Goal: Share content: Share content

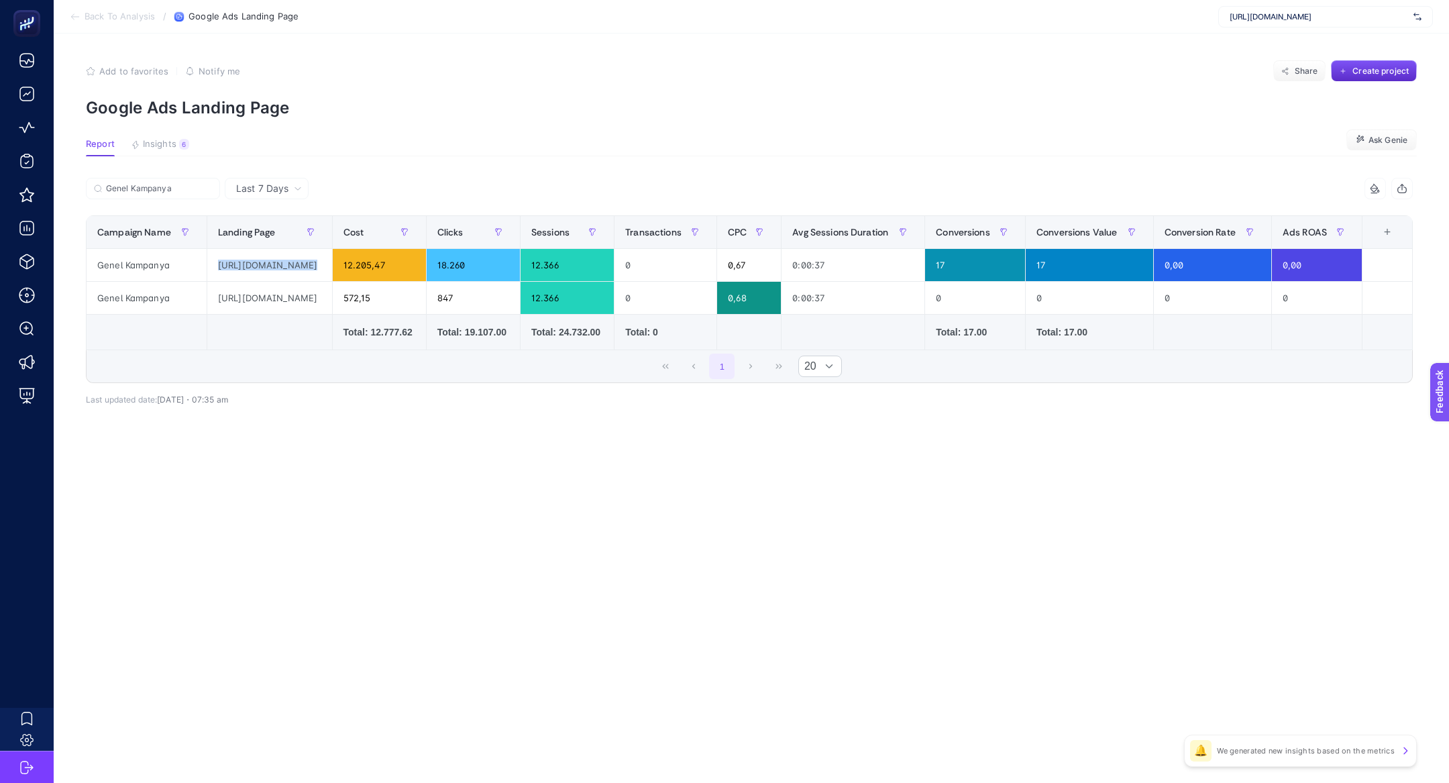
scroll to position [0, 87]
click at [1337, 8] on div "[URL][DOMAIN_NAME]" at bounding box center [1325, 16] width 215 height 21
type input "ecoc"
click at [1330, 45] on div "[URL][DOMAIN_NAME]" at bounding box center [1325, 44] width 213 height 21
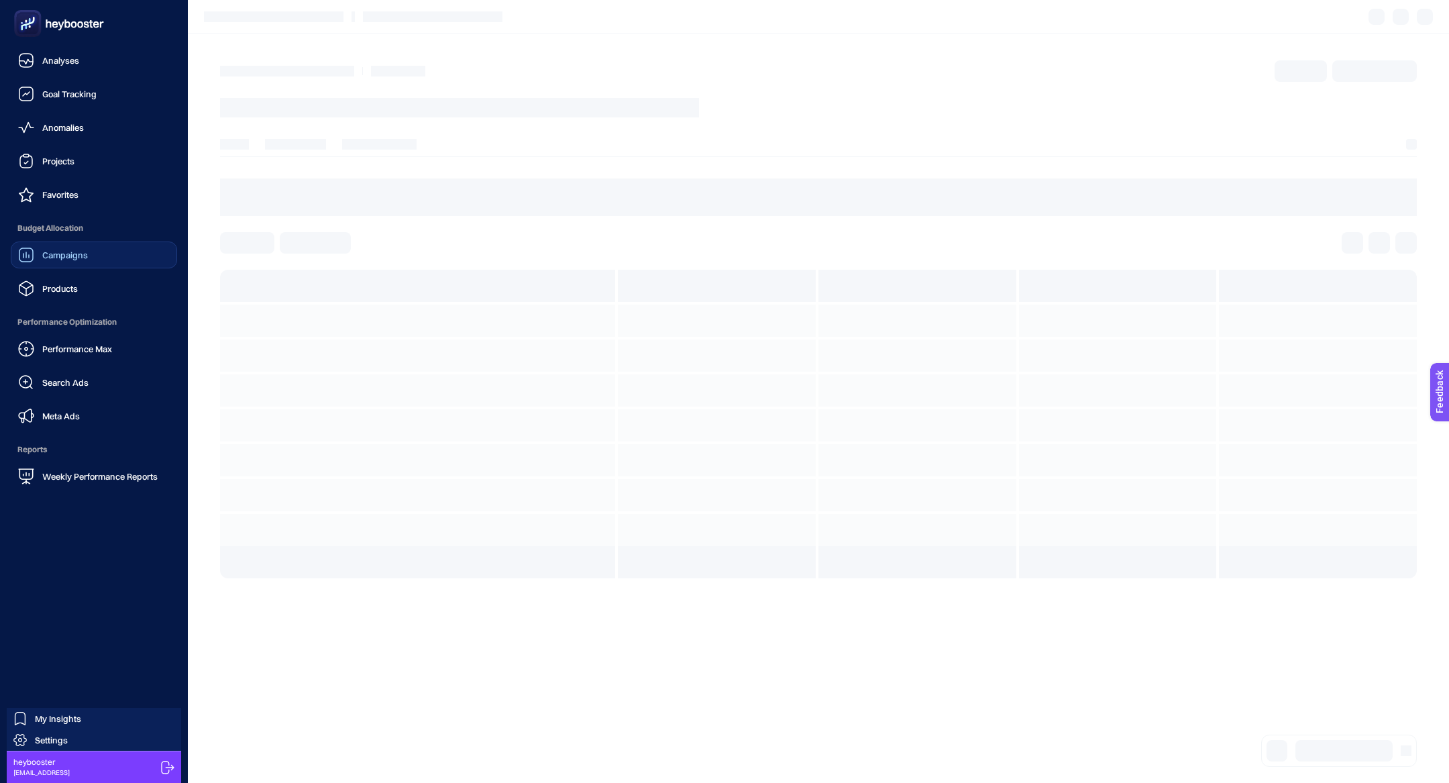
click at [56, 260] on span "Campaigns" at bounding box center [65, 254] width 46 height 11
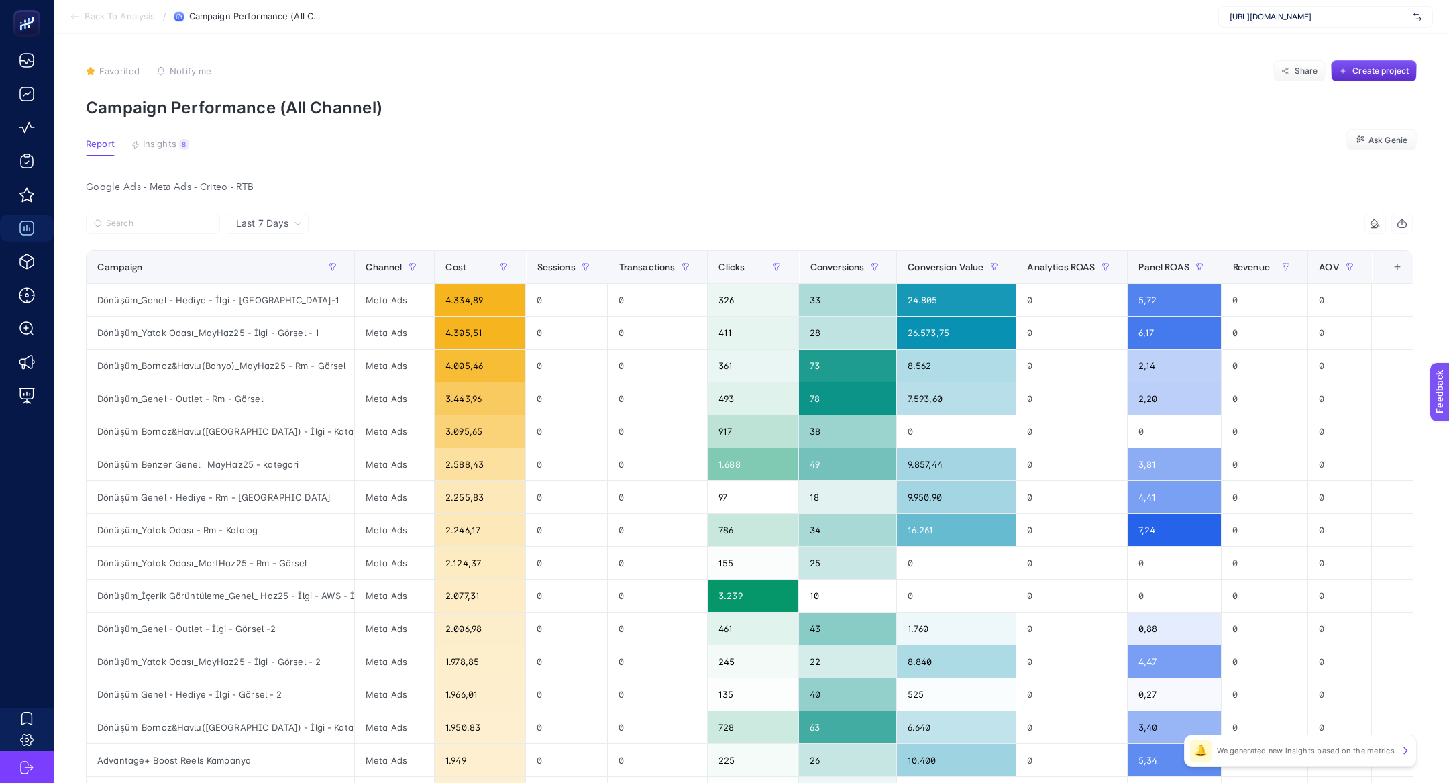
click at [154, 135] on article "Favorited true Notify me Share Create project Campaign Performance (All Channel…" at bounding box center [751, 575] width 1395 height 1083
click at [154, 137] on article "Favorited true Notify me Share Create project Campaign Performance (All Channel…" at bounding box center [751, 575] width 1395 height 1083
click at [160, 145] on span "Insights" at bounding box center [160, 144] width 34 height 11
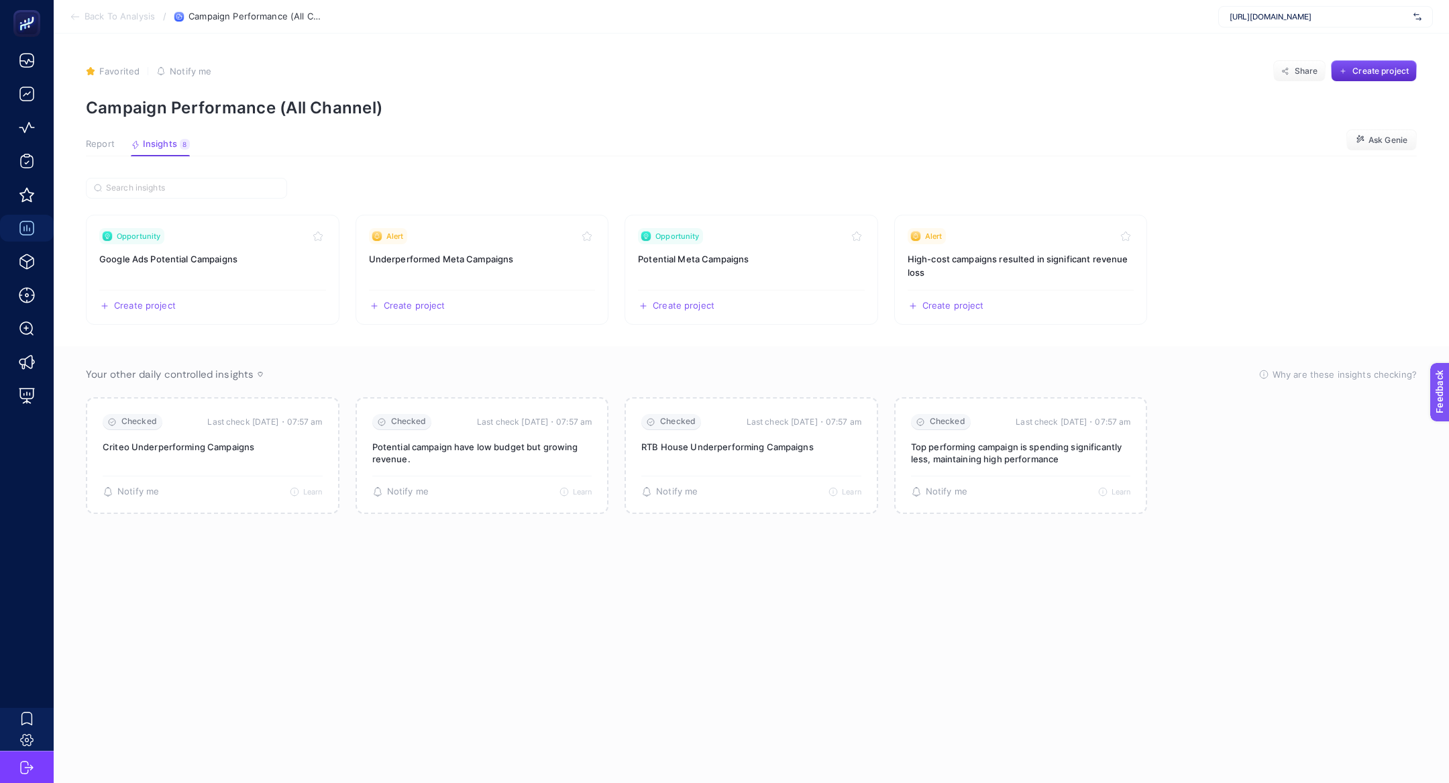
click at [131, 150] on button "Report" at bounding box center [160, 147] width 59 height 17
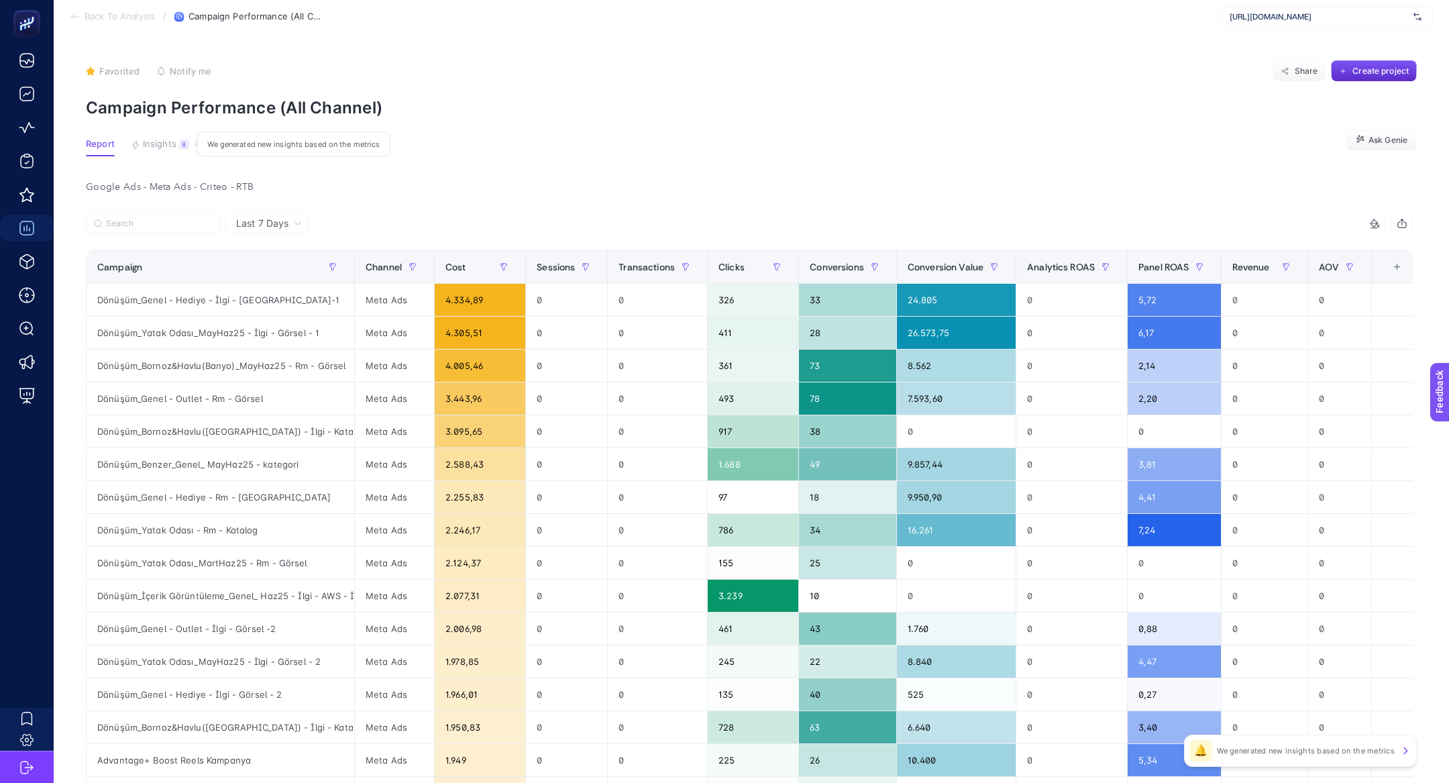
click at [170, 146] on span "Insights" at bounding box center [160, 144] width 34 height 11
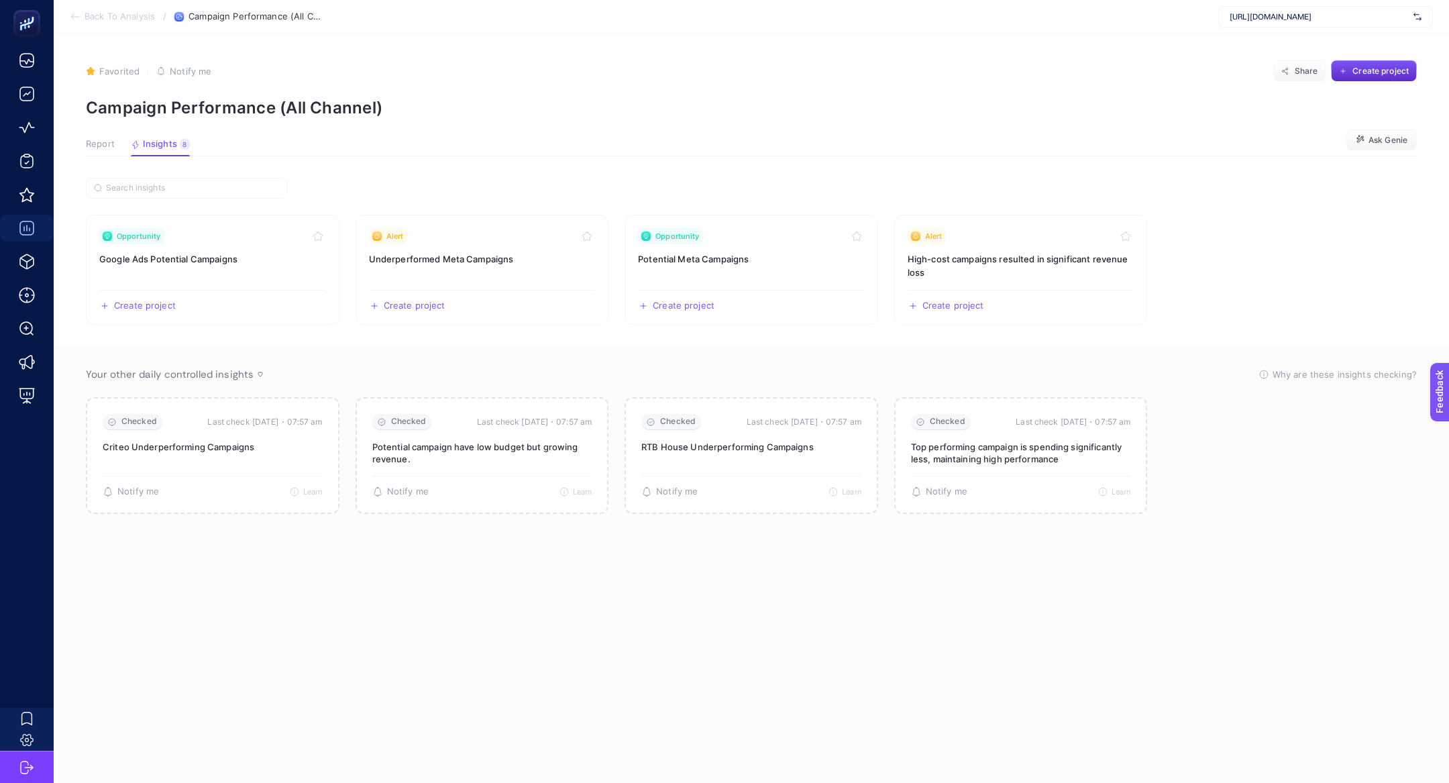
click at [104, 149] on span "Report" at bounding box center [100, 144] width 29 height 11
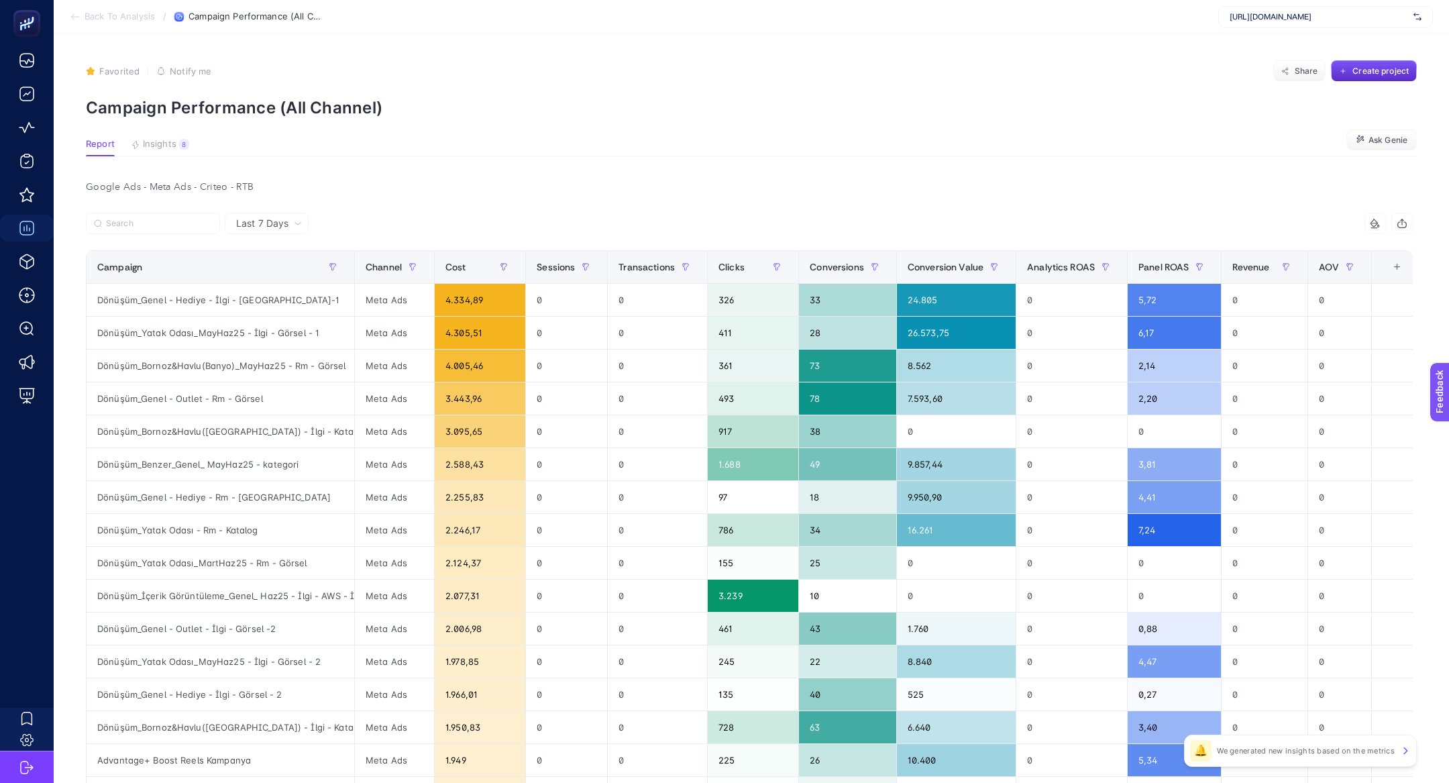
click at [274, 225] on span "Last 7 Days" at bounding box center [262, 223] width 52 height 13
click at [274, 264] on li "Last 30 Days" at bounding box center [267, 276] width 76 height 24
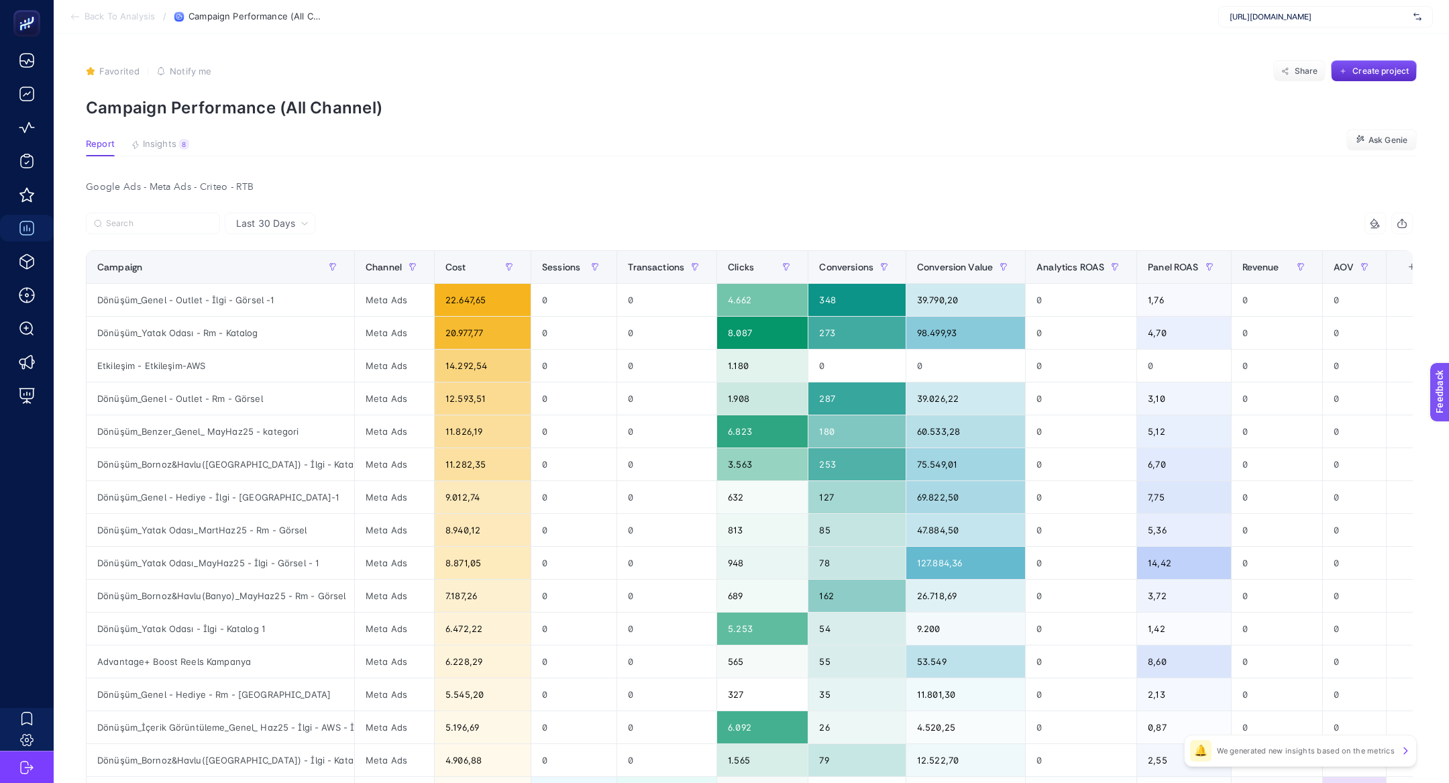
click at [1349, 30] on section "Back To Analysis / Campaign Performance (All Channel) [URL][DOMAIN_NAME]" at bounding box center [751, 17] width 1395 height 34
click at [1343, 17] on span "[URL][DOMAIN_NAME]" at bounding box center [1318, 16] width 178 height 11
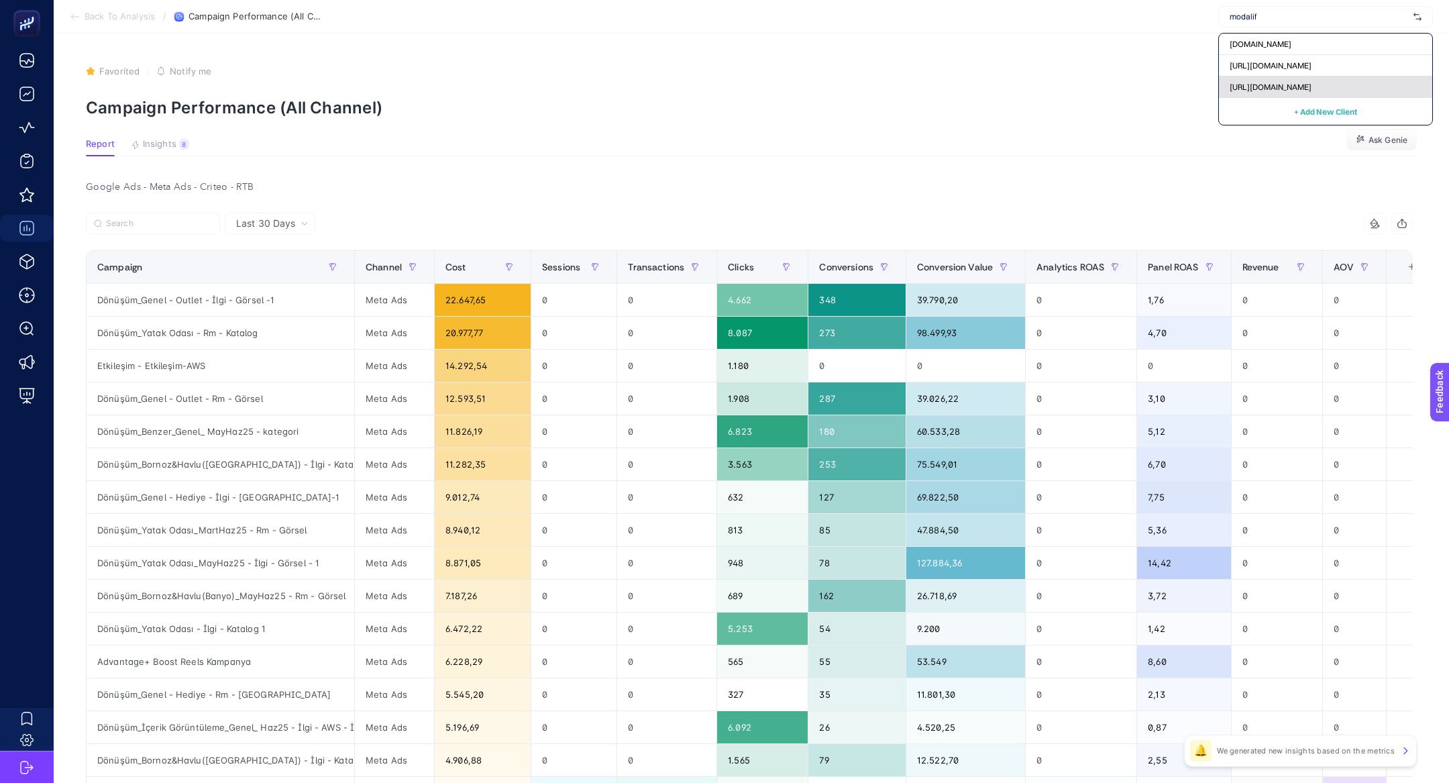
type input "modalif"
click at [1355, 78] on div "[URL][DOMAIN_NAME]" at bounding box center [1325, 86] width 213 height 21
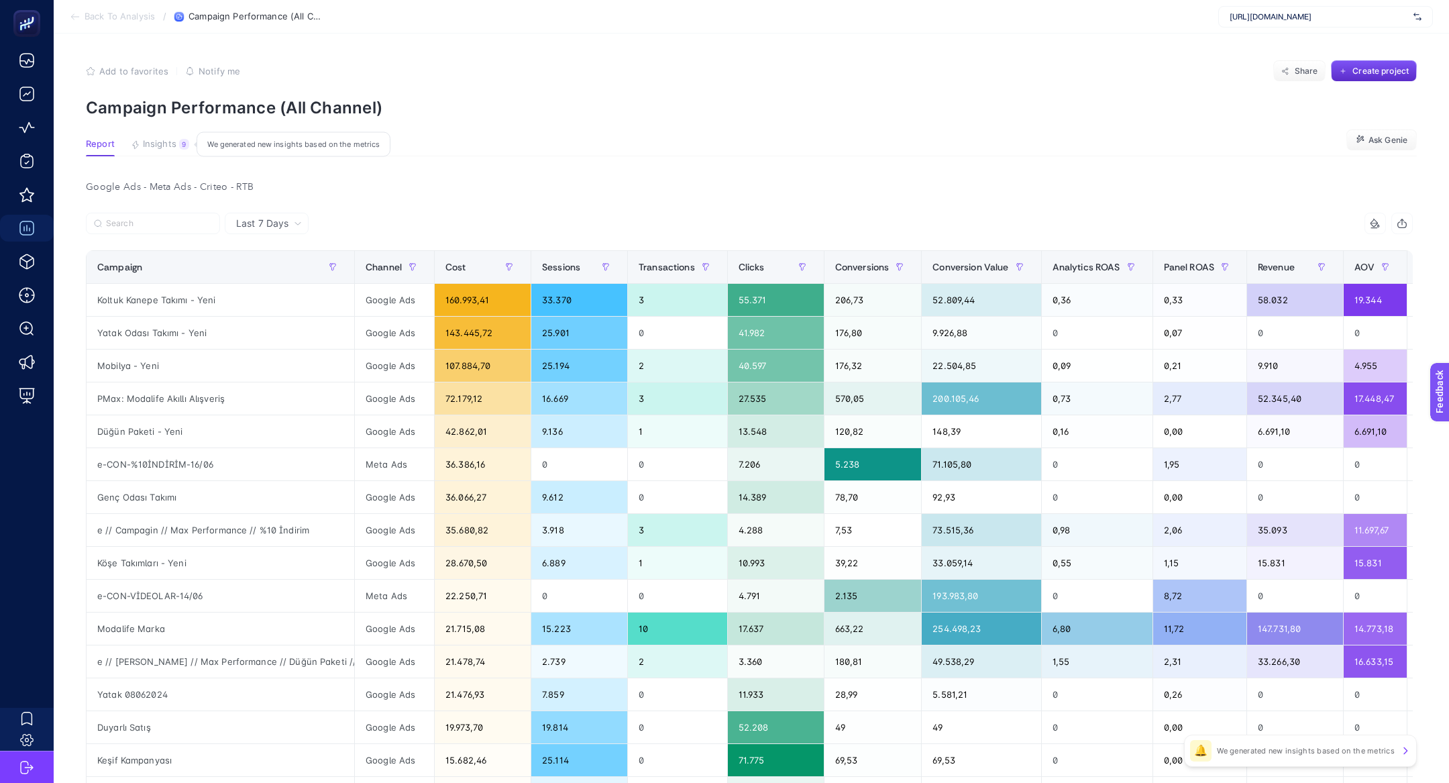
click at [168, 152] on button "Insights 9 We generated new insights based on the metrics" at bounding box center [160, 147] width 58 height 17
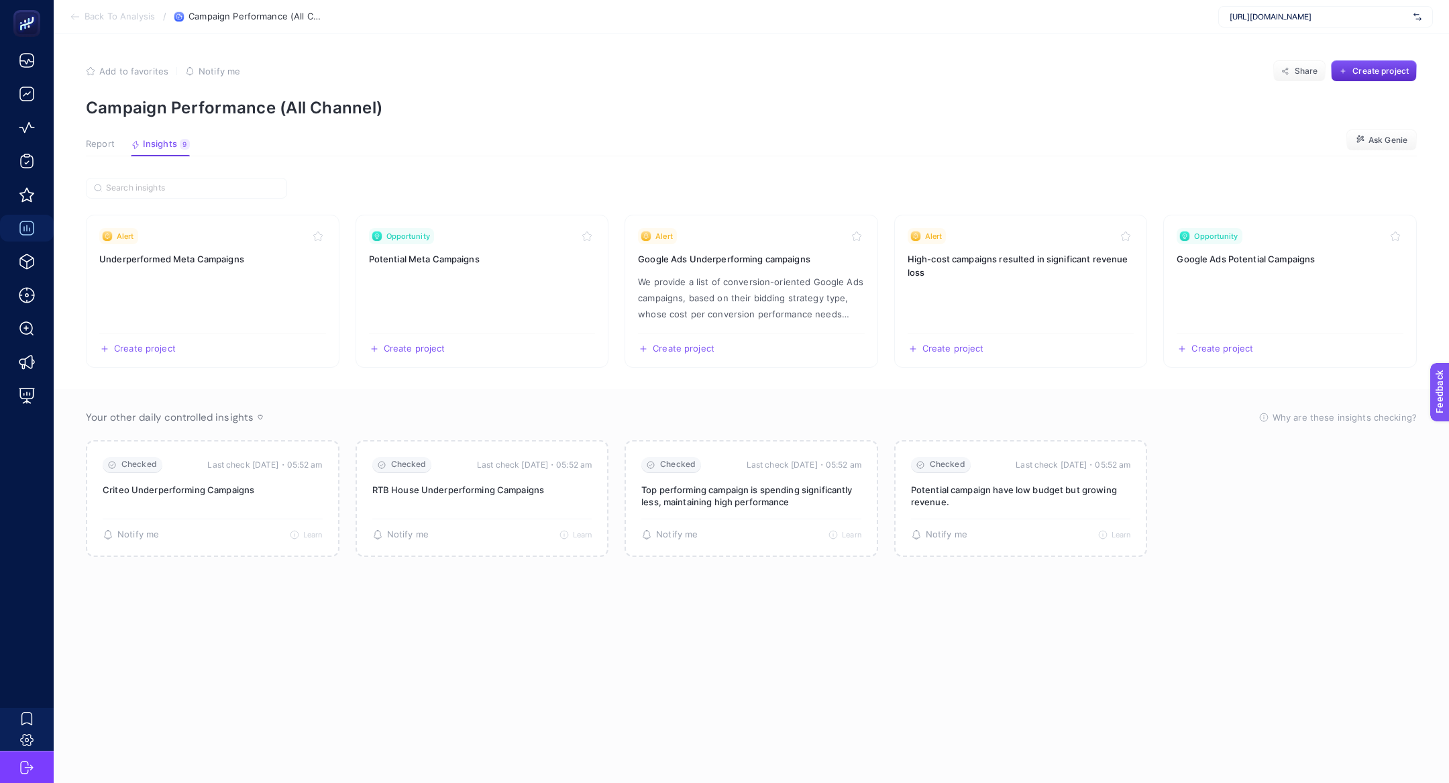
click at [131, 153] on button "Report" at bounding box center [160, 147] width 59 height 17
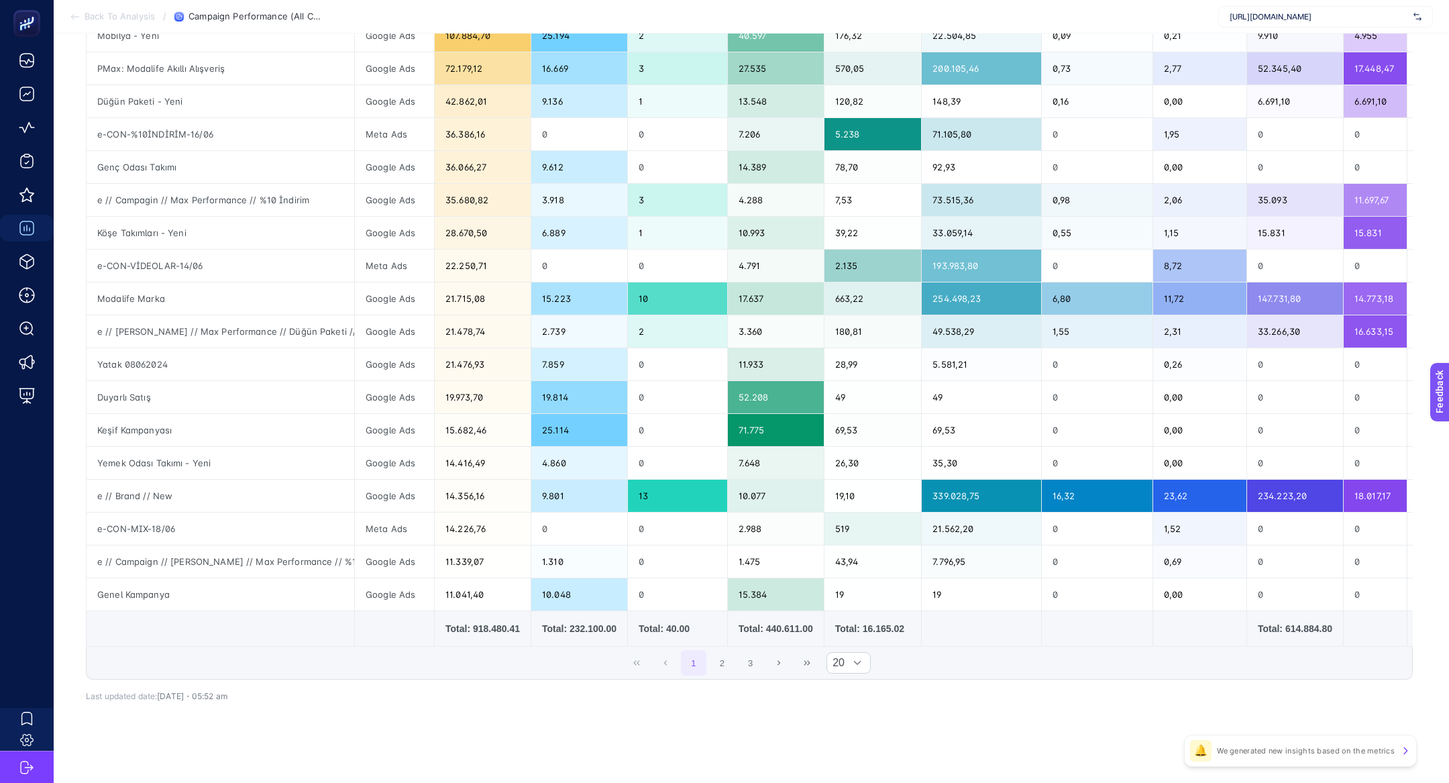
scroll to position [36, 0]
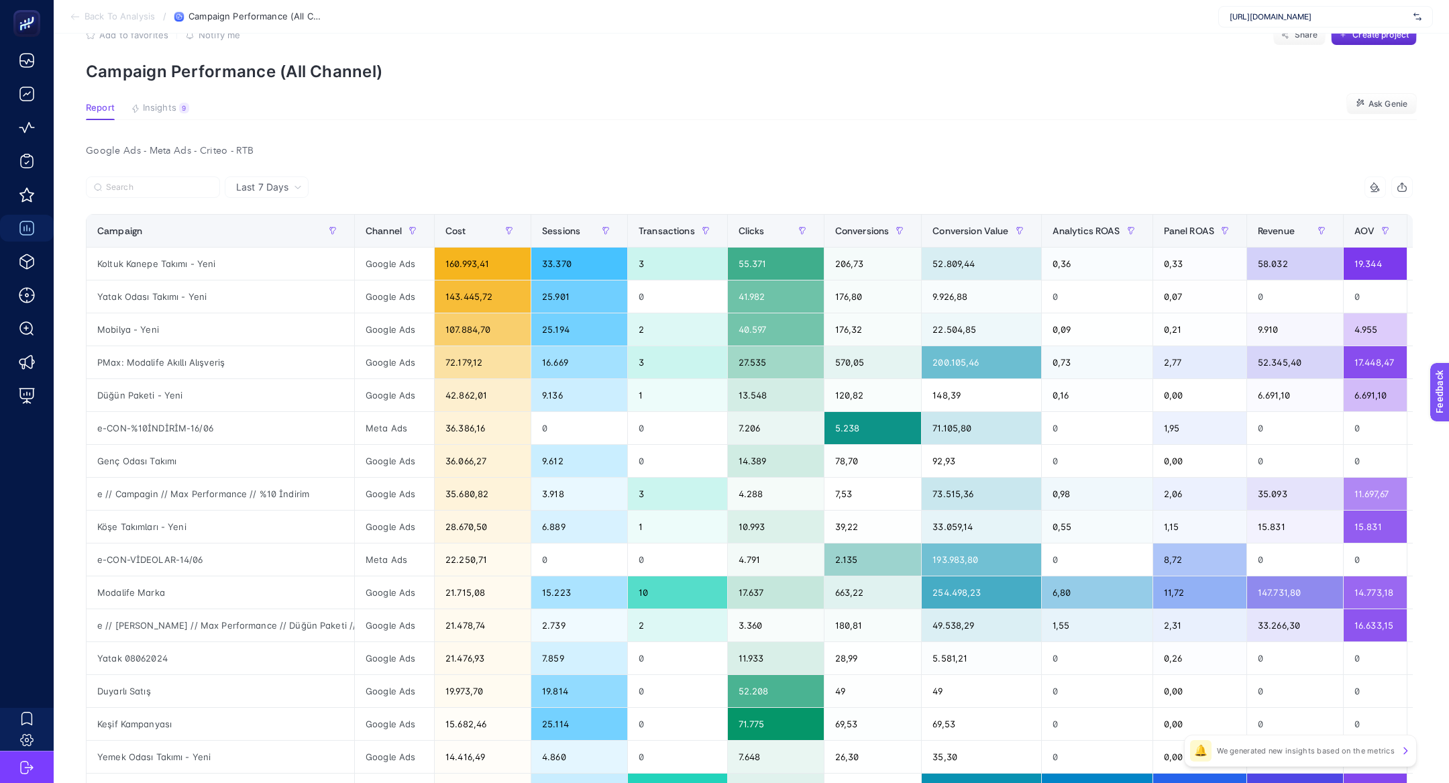
click at [283, 177] on div "Last 7 Days" at bounding box center [267, 186] width 84 height 21
drag, startPoint x: 288, startPoint y: 224, endPoint x: 288, endPoint y: 243, distance: 18.8
click at [288, 243] on ul "Last 7 Days Last 30 Days" at bounding box center [266, 227] width 82 height 55
click at [288, 240] on div "Campaign" at bounding box center [220, 230] width 246 height 21
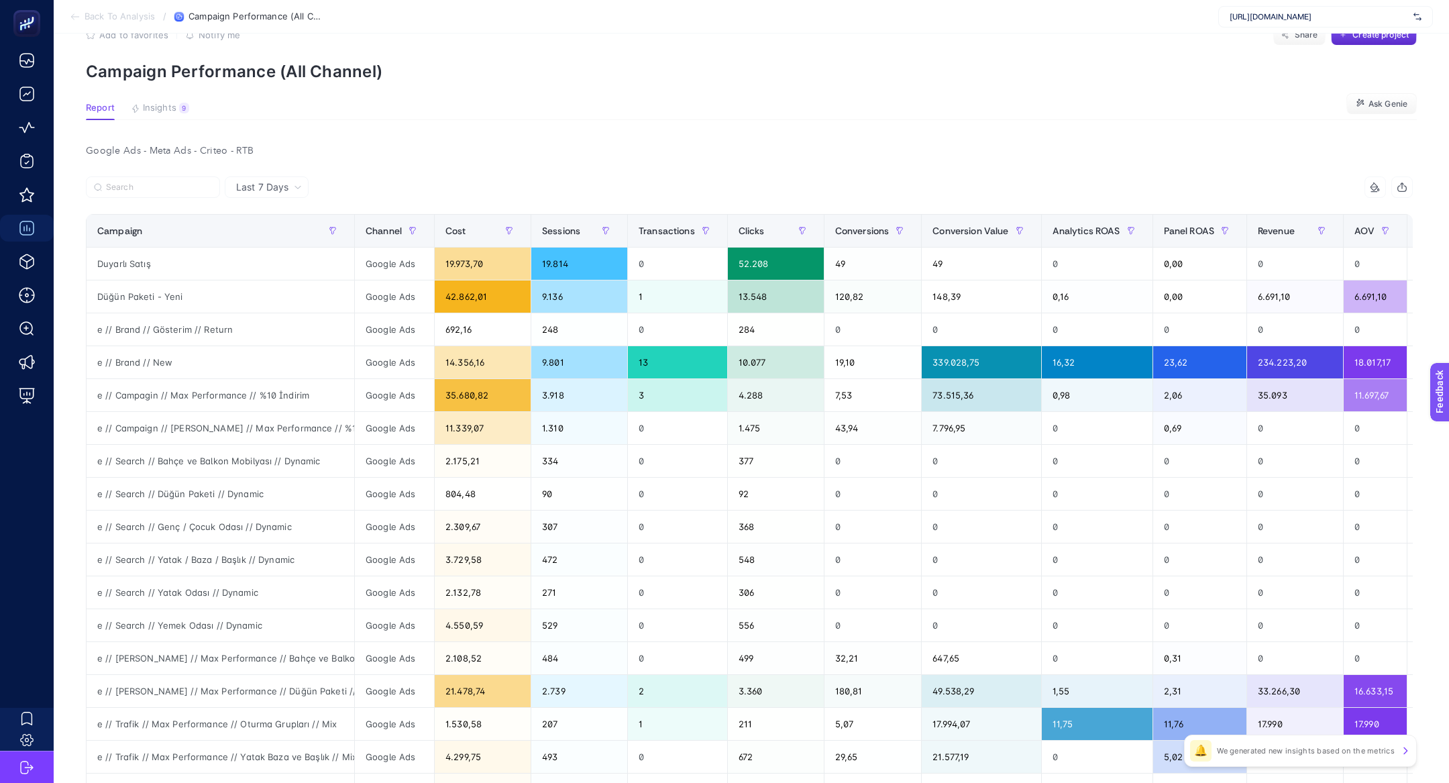
click at [284, 192] on span "Last 7 Days" at bounding box center [262, 186] width 52 height 13
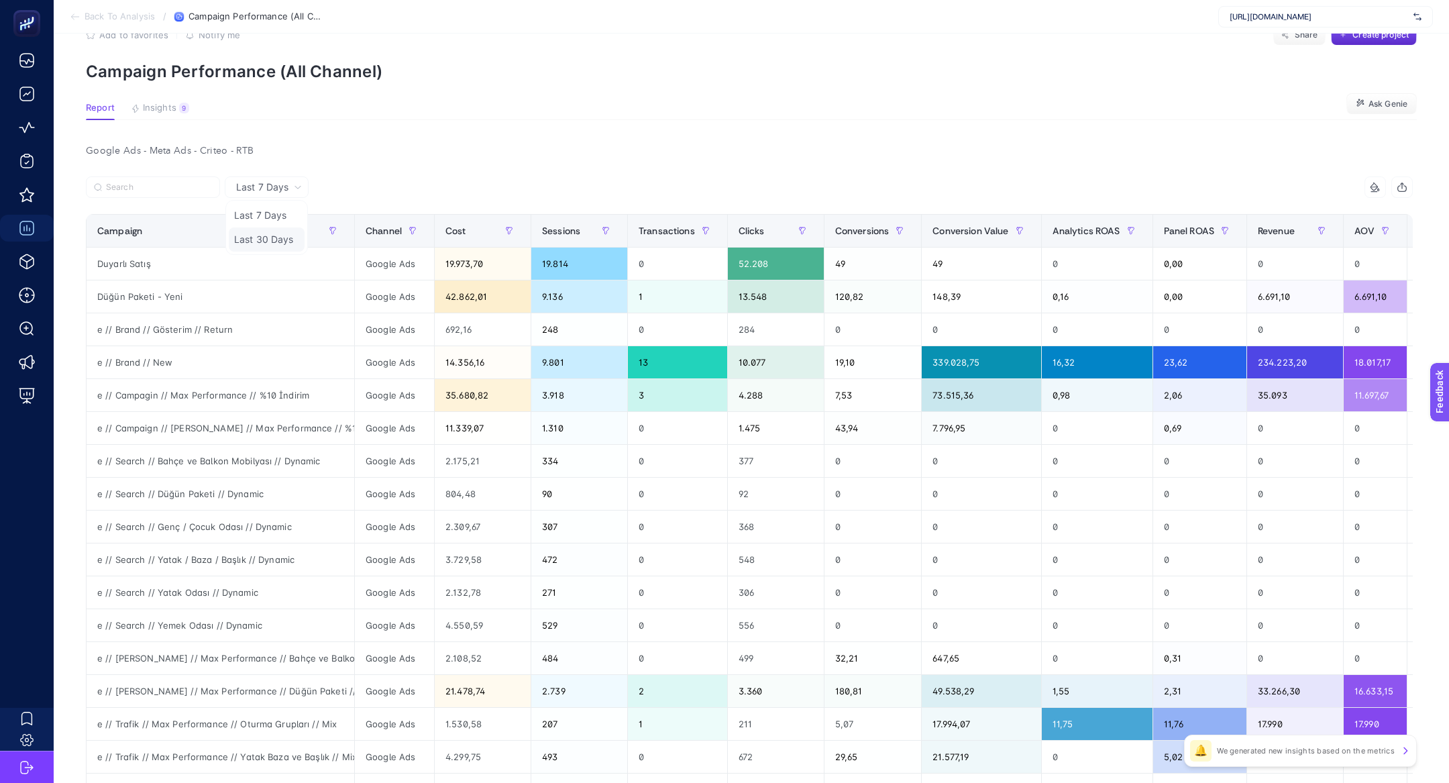
click at [286, 237] on li "Last 30 Days" at bounding box center [267, 239] width 76 height 24
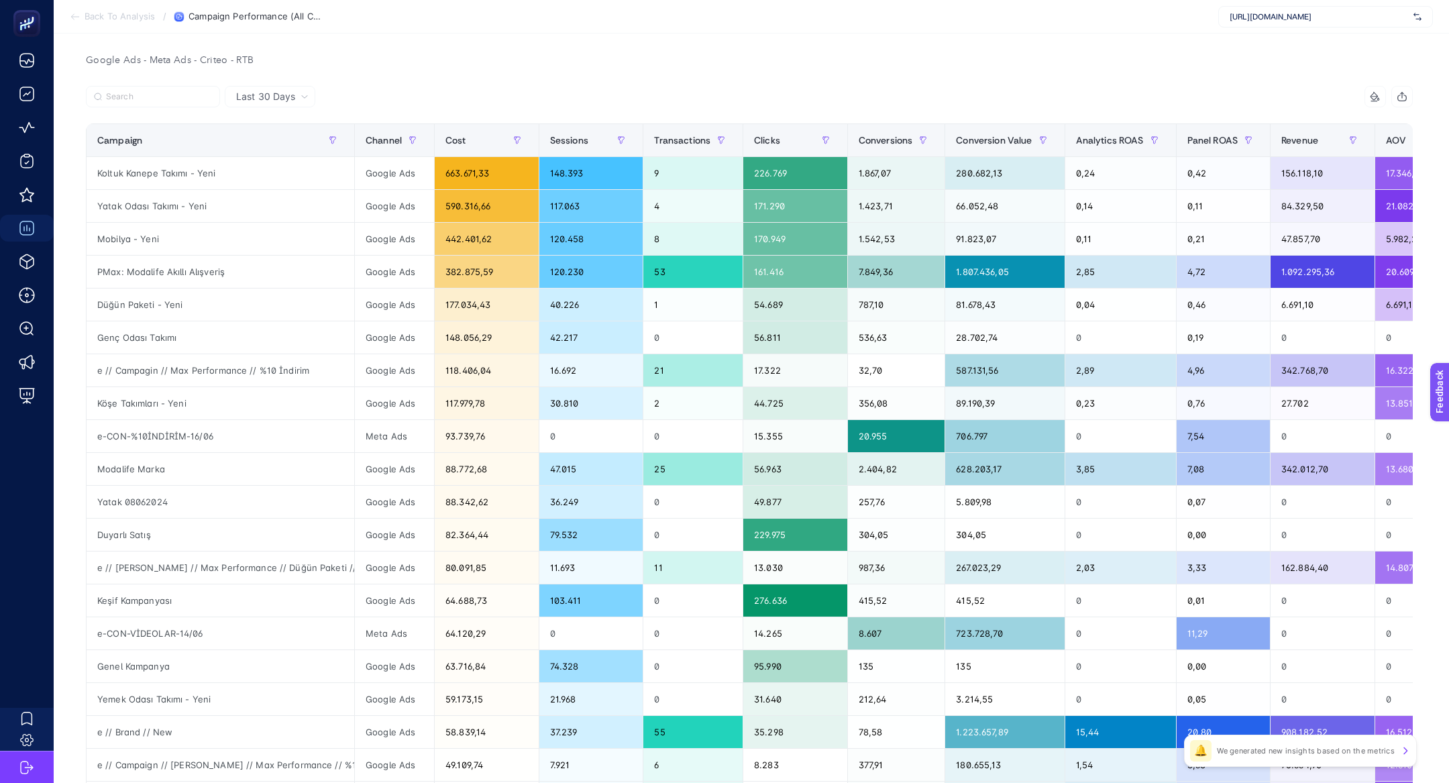
scroll to position [0, 0]
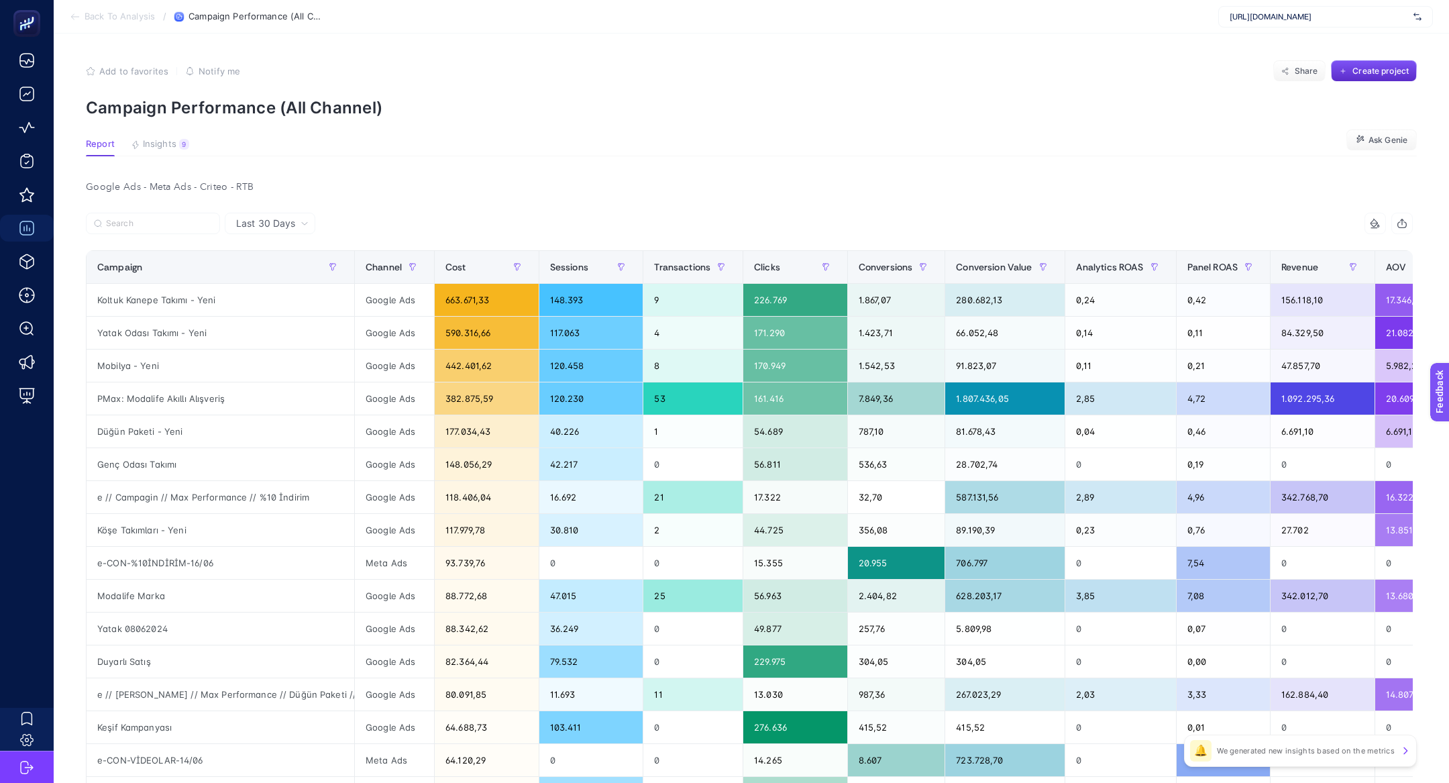
click at [1329, 9] on div "[URL][DOMAIN_NAME]" at bounding box center [1325, 16] width 215 height 21
type input "parf"
click at [1324, 37] on div "[URL][DOMAIN_NAME]" at bounding box center [1325, 44] width 213 height 21
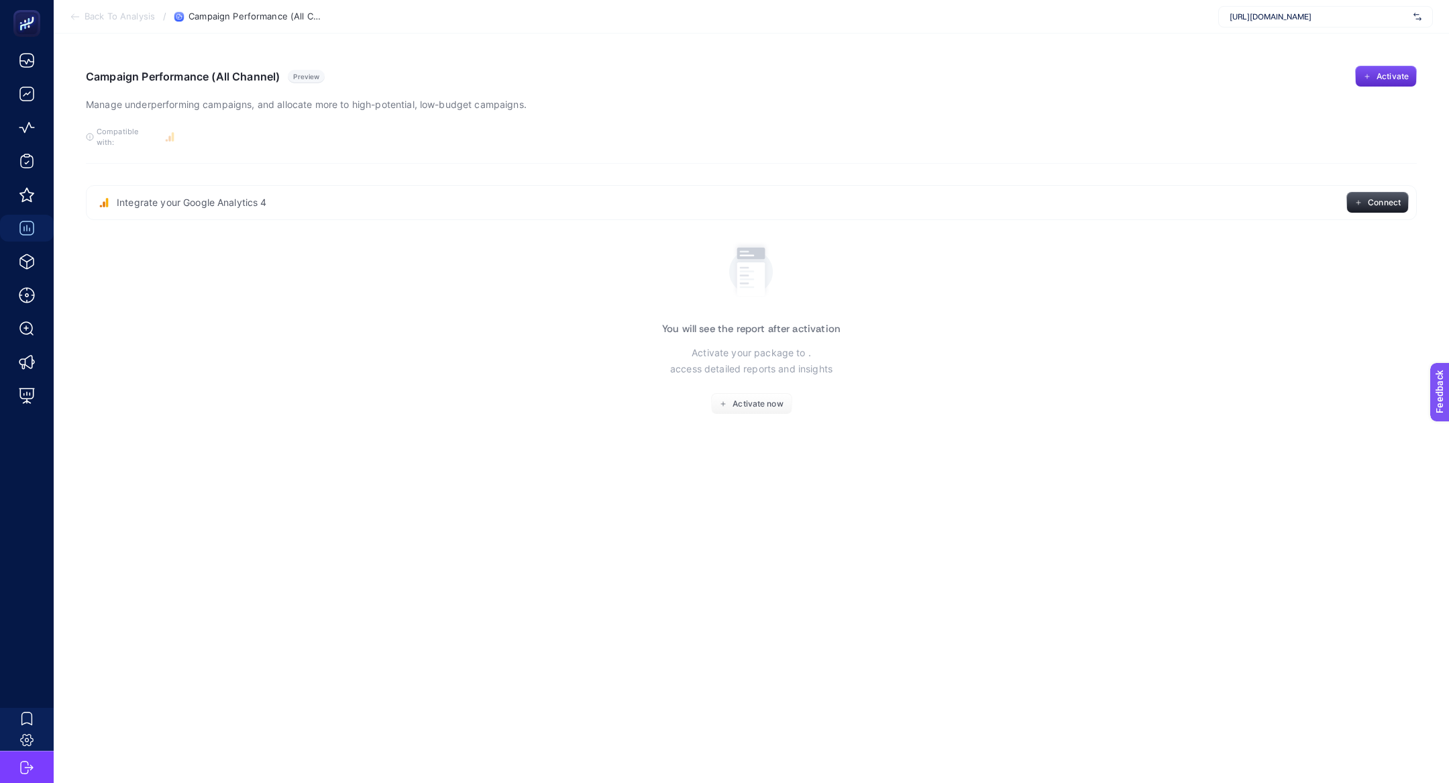
click at [1287, 27] on div "[URL][DOMAIN_NAME]" at bounding box center [1325, 16] width 215 height 21
type input "hatem"
click at [1292, 42] on span "[URL][DOMAIN_NAME]" at bounding box center [1270, 44] width 82 height 11
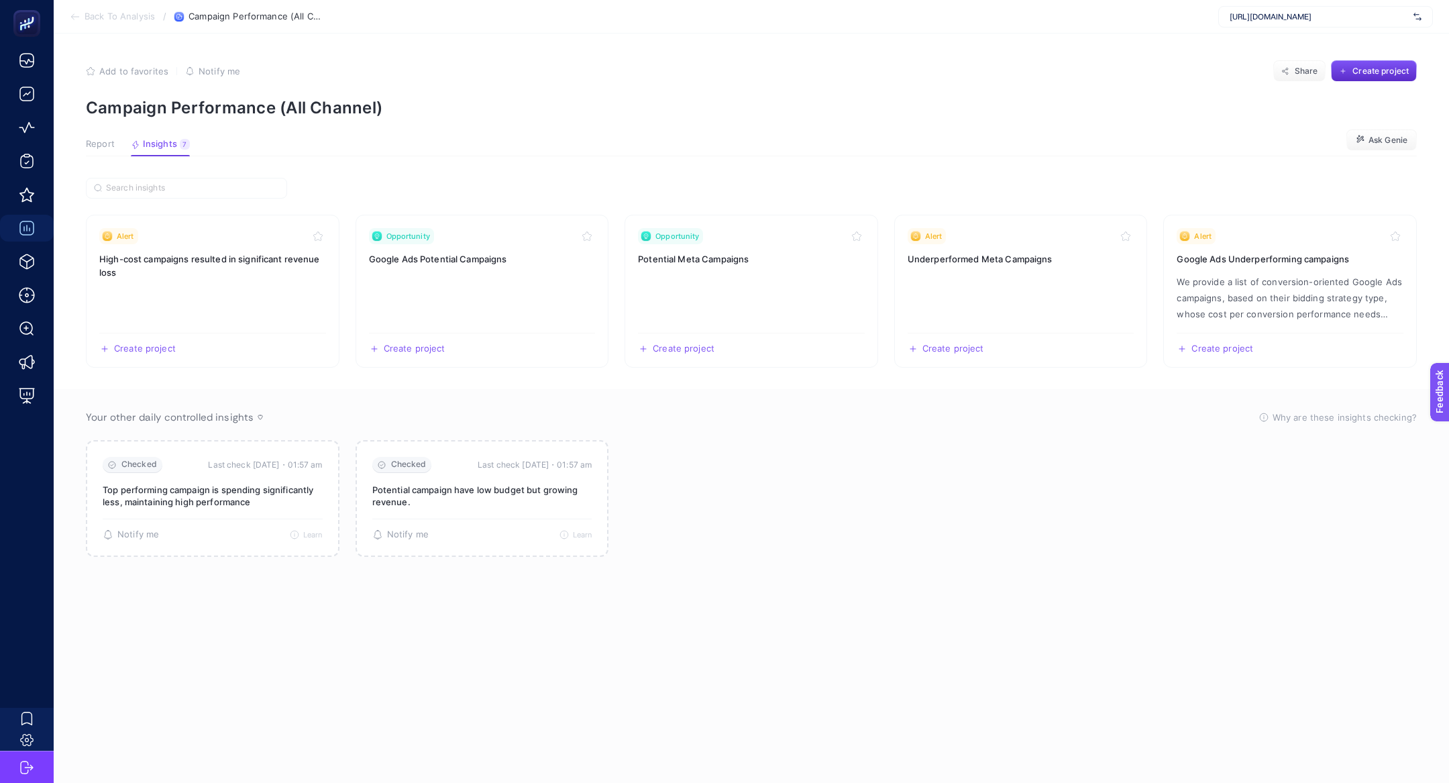
click at [112, 136] on article "Add to favorites false Notify me Share Create project Campaign Performance (All…" at bounding box center [751, 408] width 1395 height 749
click at [99, 142] on span "Report" at bounding box center [100, 144] width 29 height 11
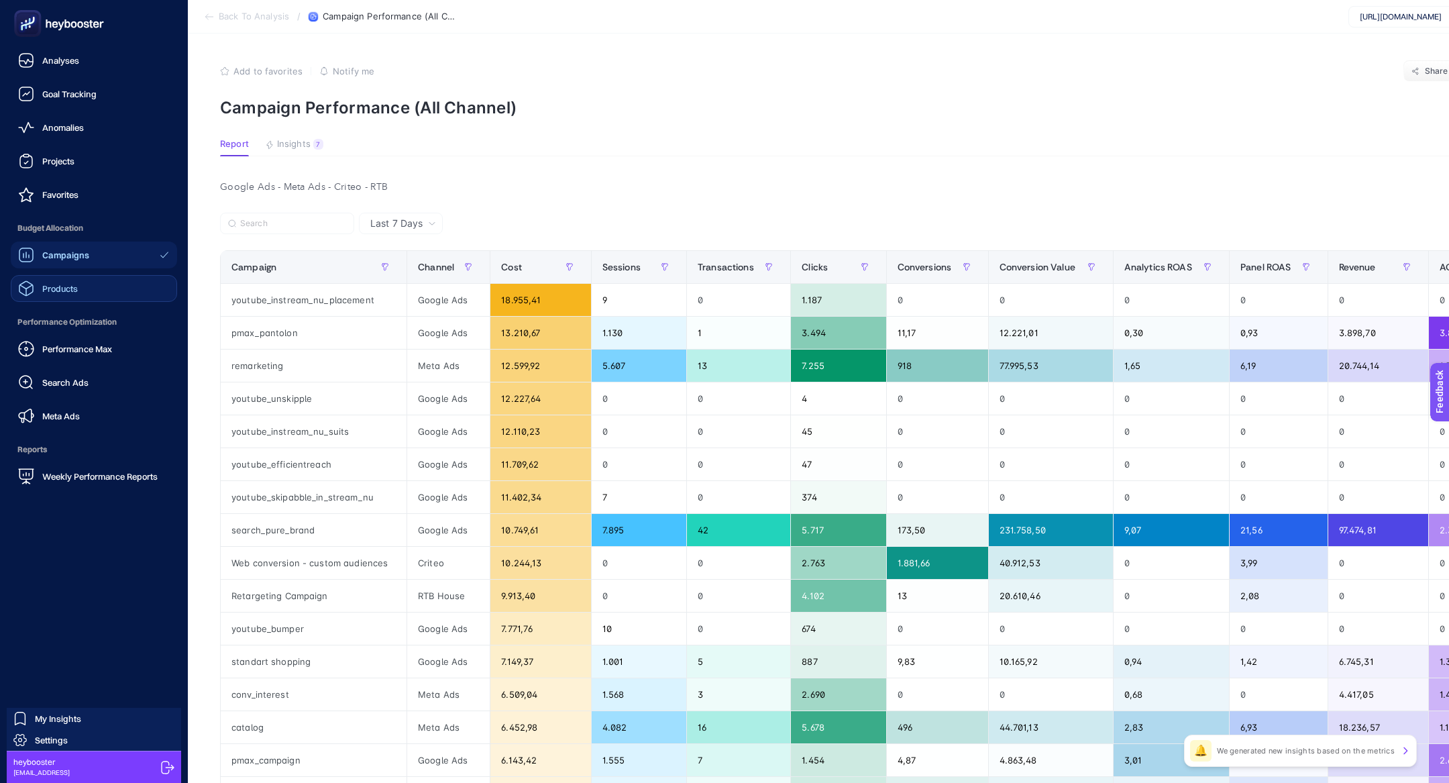
click at [74, 284] on span "Products" at bounding box center [60, 288] width 36 height 11
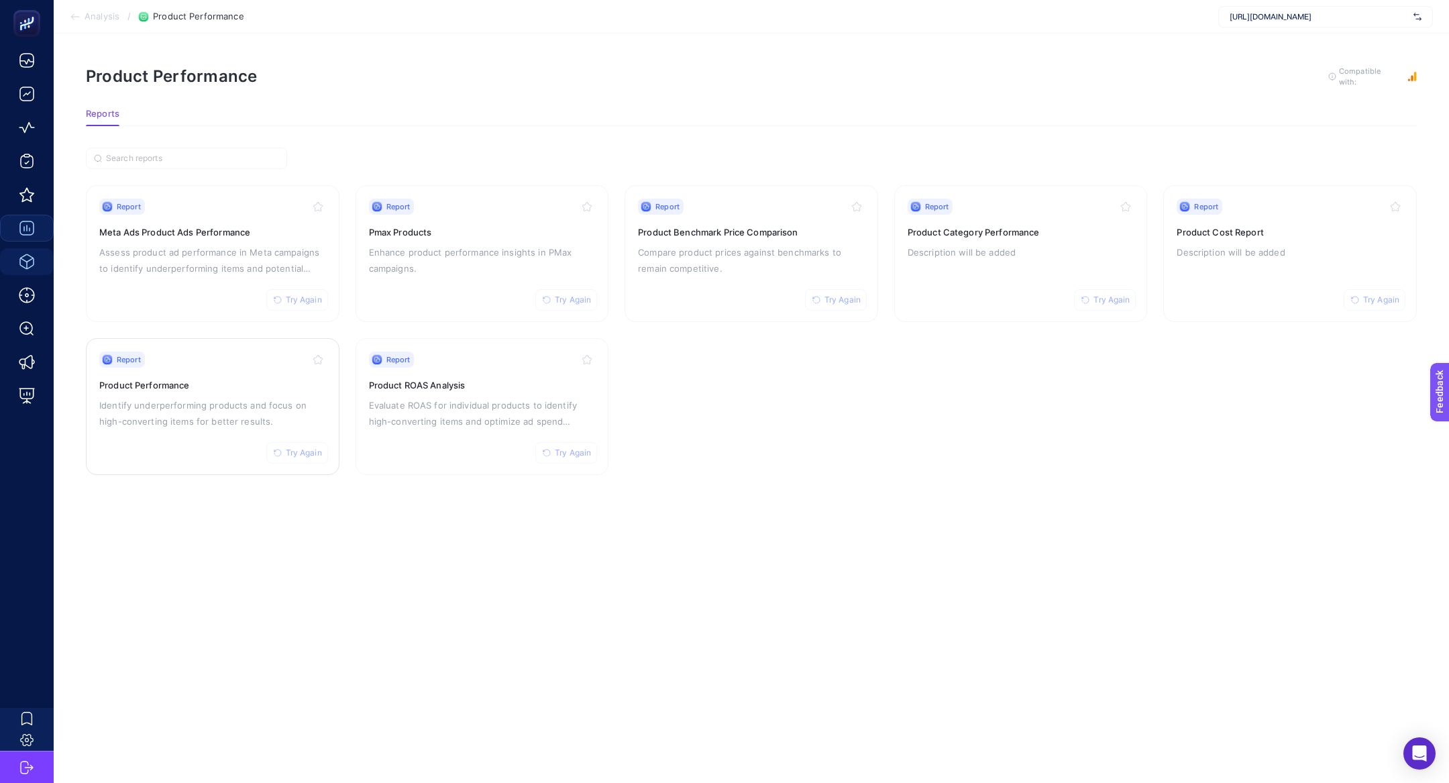
click at [218, 416] on p "Identify underperforming products and focus on high-converting items for better…" at bounding box center [212, 413] width 227 height 32
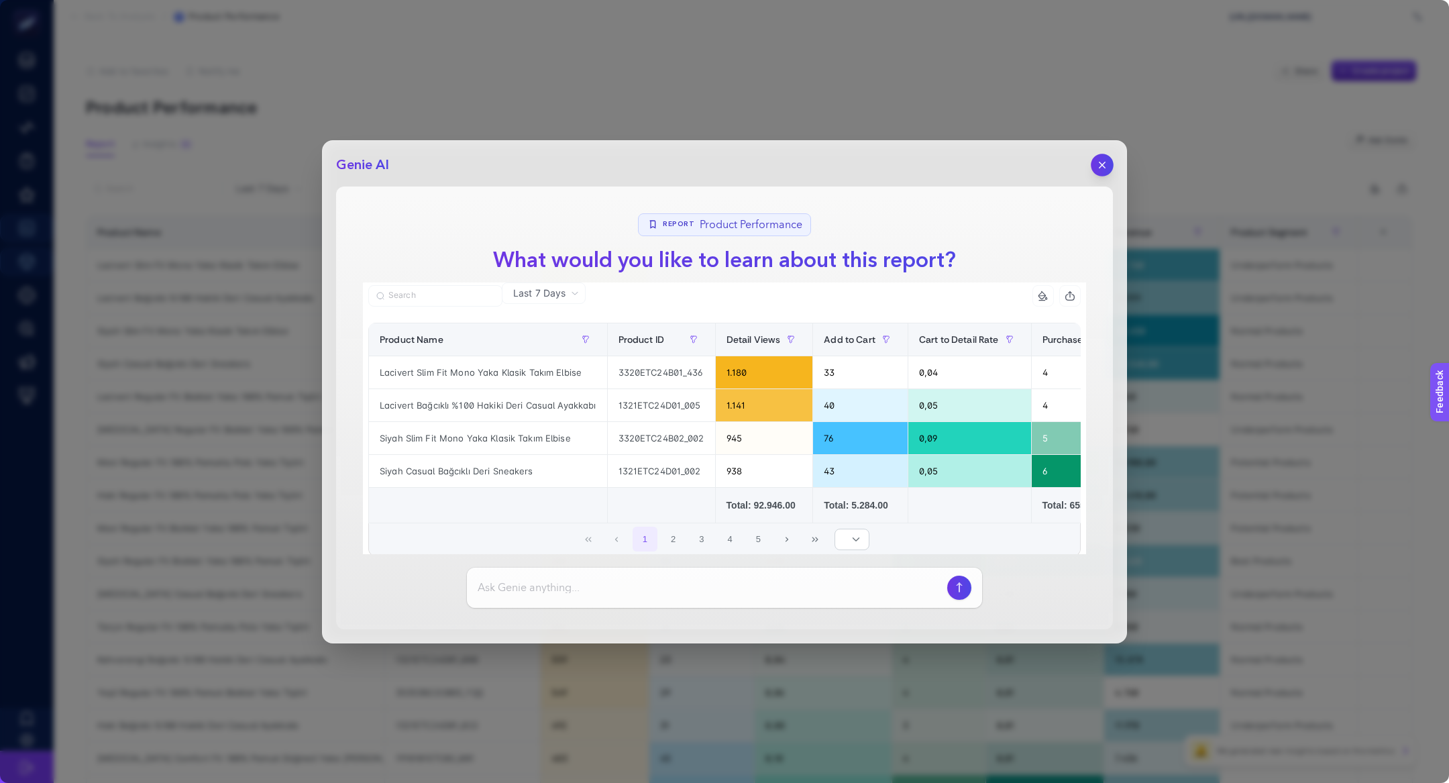
click at [1105, 168] on icon "button" at bounding box center [1102, 164] width 11 height 11
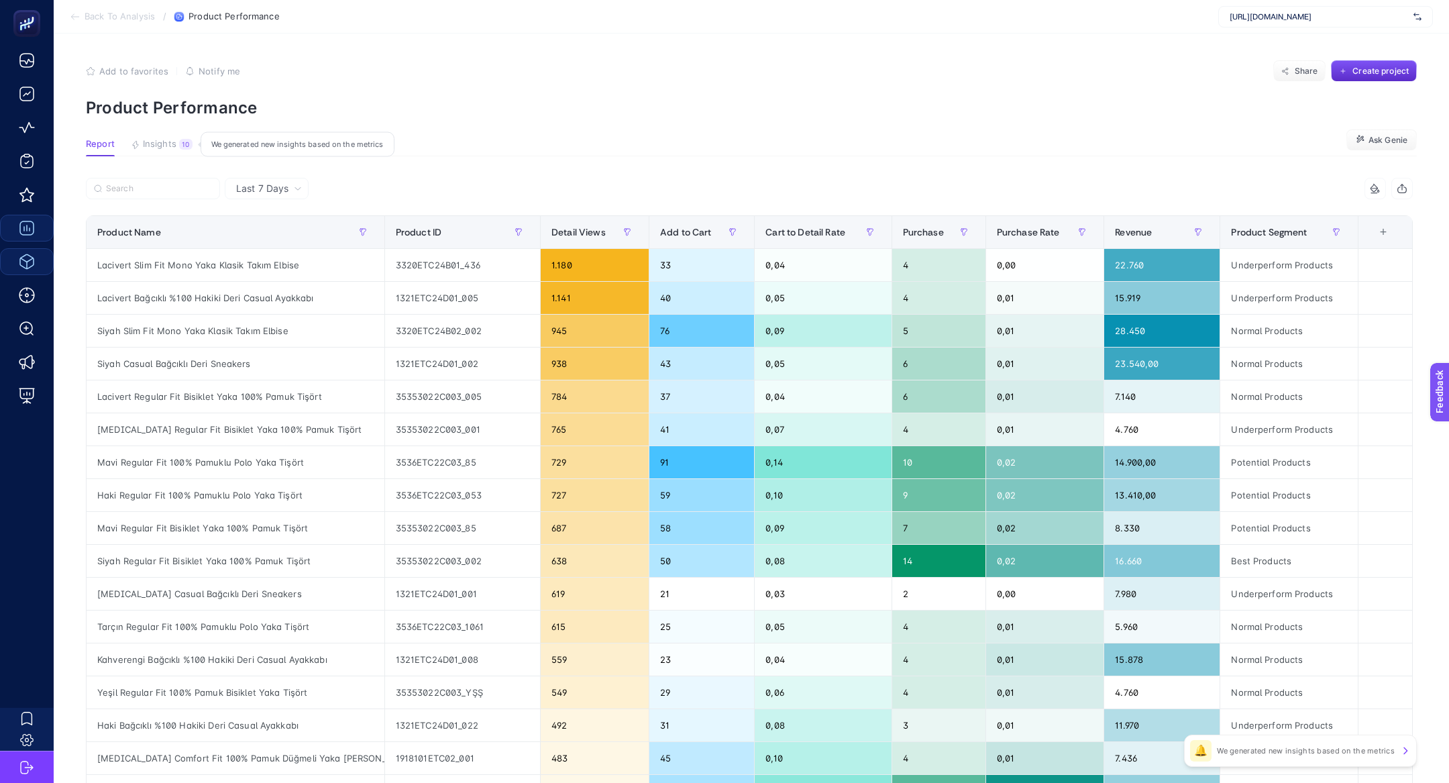
click at [158, 142] on span "Insights" at bounding box center [160, 144] width 34 height 11
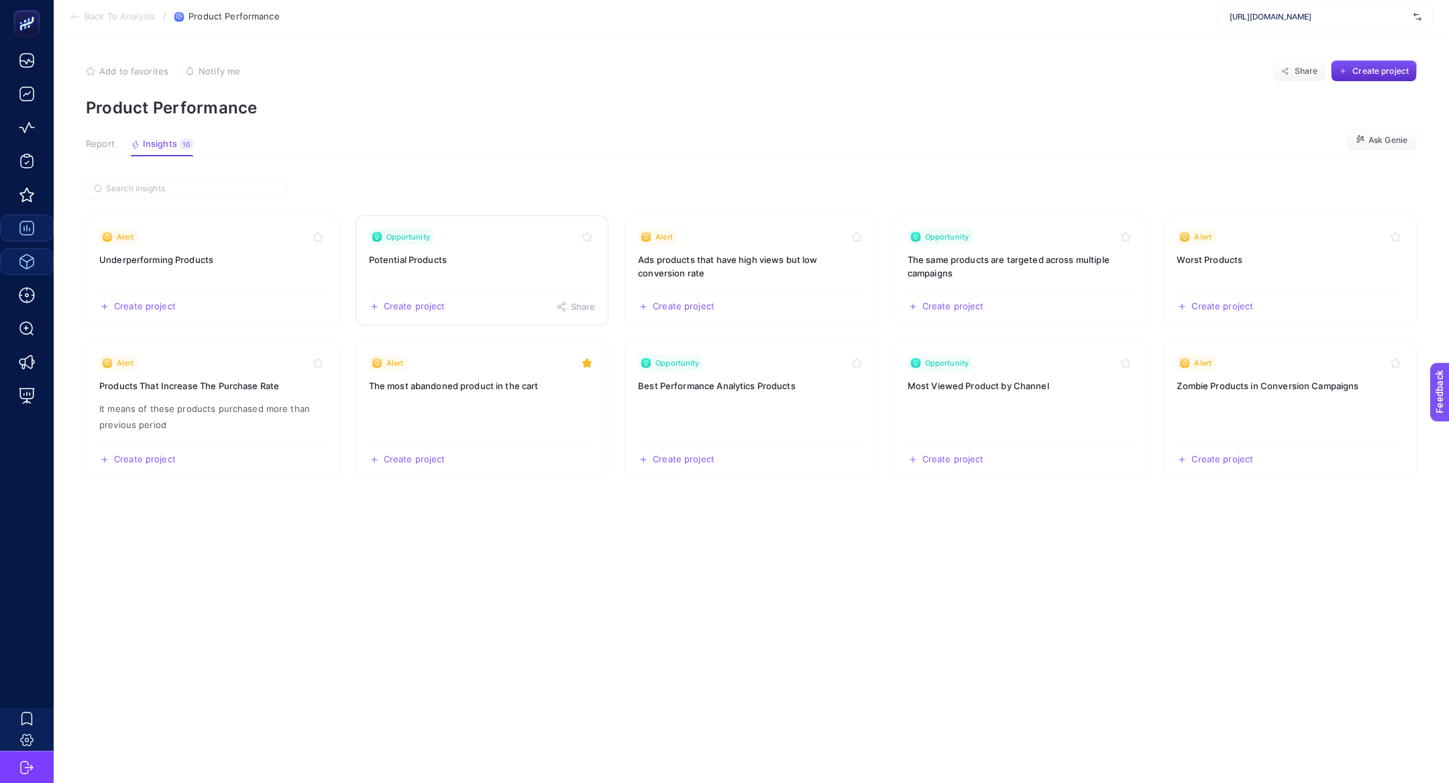
click at [417, 239] on span "Opportunity" at bounding box center [408, 236] width 44 height 11
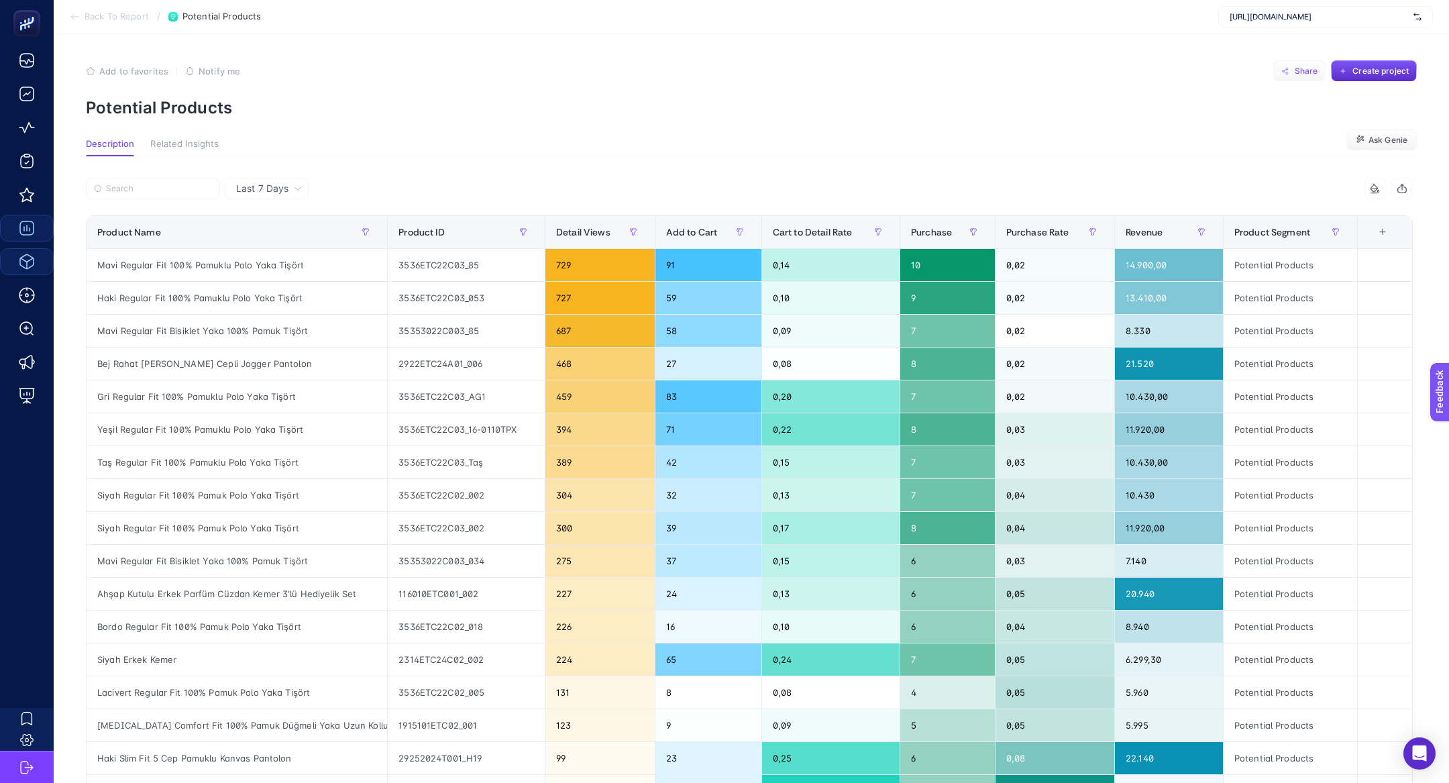
click at [1299, 60] on button "Share" at bounding box center [1299, 70] width 52 height 21
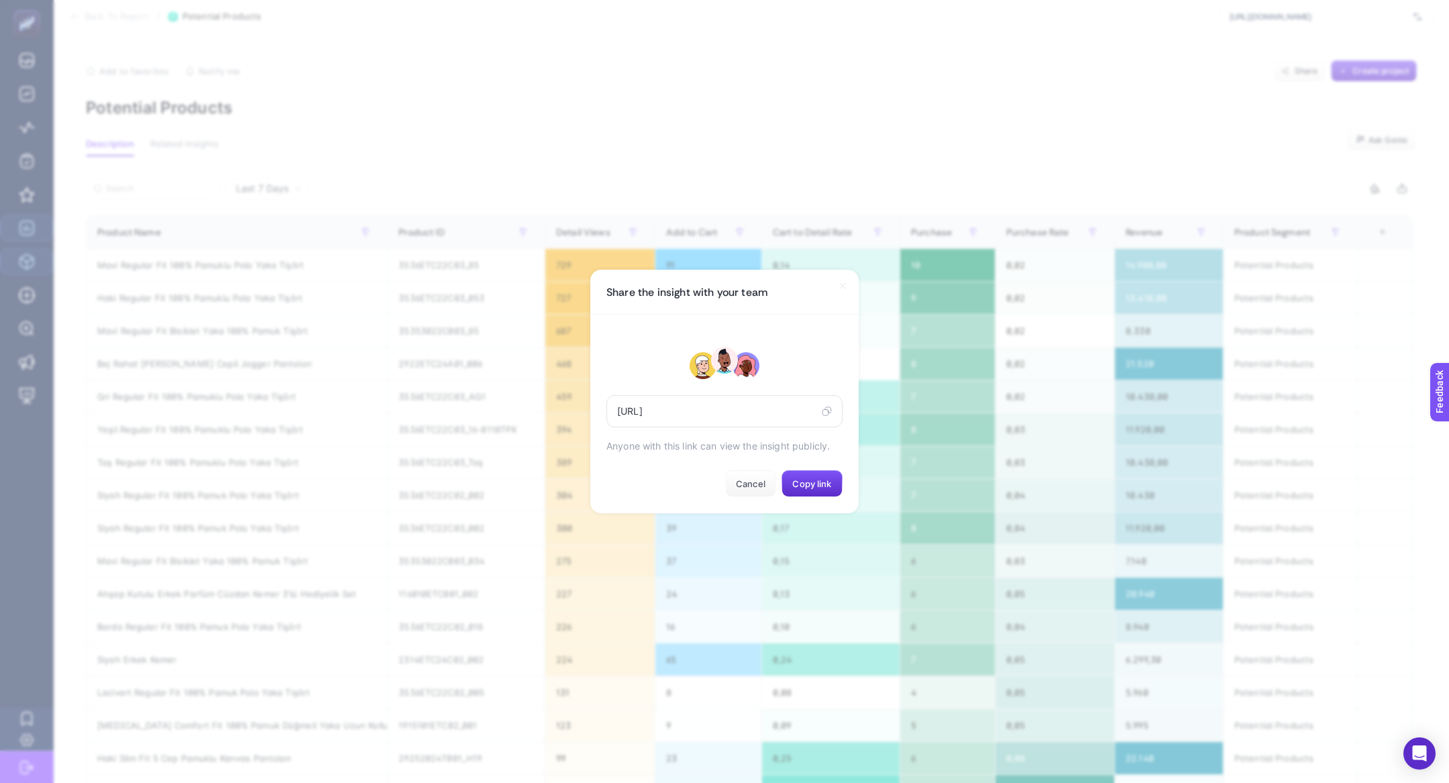
click at [829, 410] on icon at bounding box center [827, 411] width 10 height 11
